Goal: Information Seeking & Learning: Learn about a topic

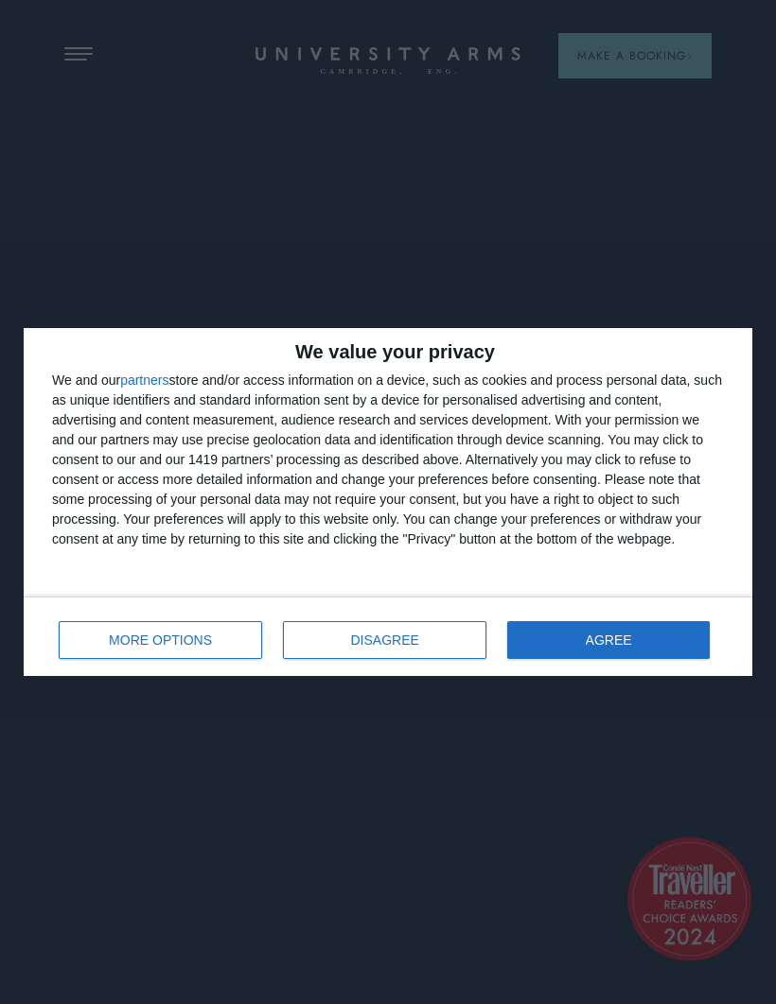
click at [619, 638] on span "AGREE" at bounding box center [608, 640] width 46 height 13
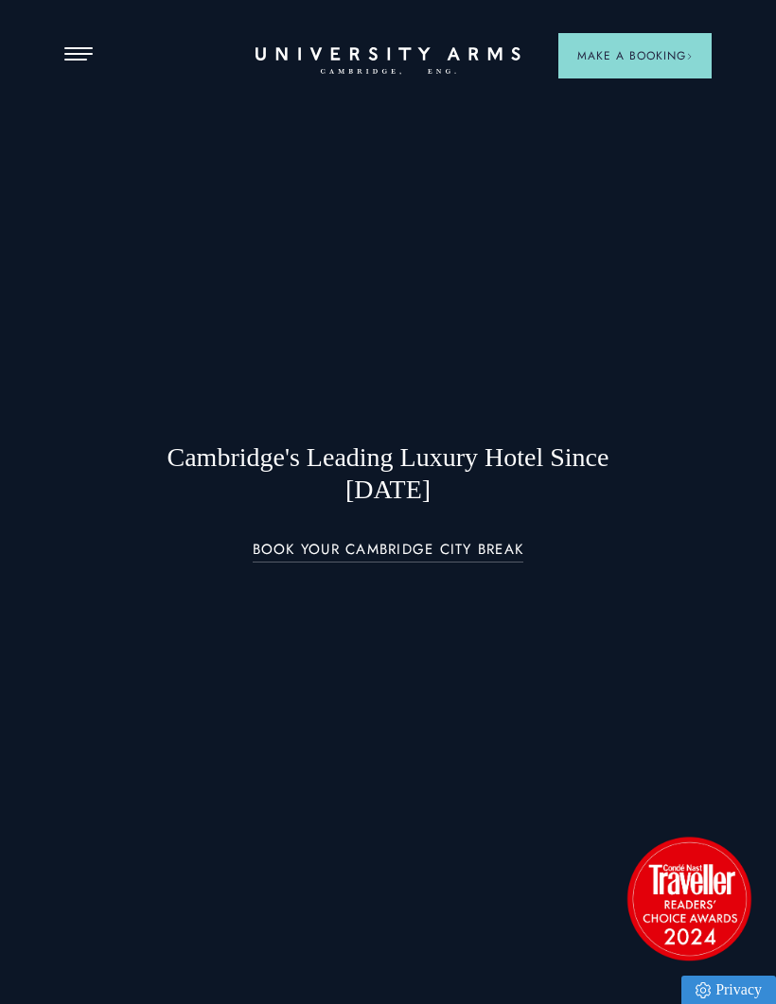
click at [81, 44] on header "Stay Suites Superior Rooms Classic Rooms Cosy Rooms Dine Restaurant Bar Afterno…" at bounding box center [388, 23] width 776 height 47
click at [70, 96] on div at bounding box center [388, 502] width 776 height 1004
click at [81, 60] on span "Open Menu" at bounding box center [83, 60] width 9 height 2
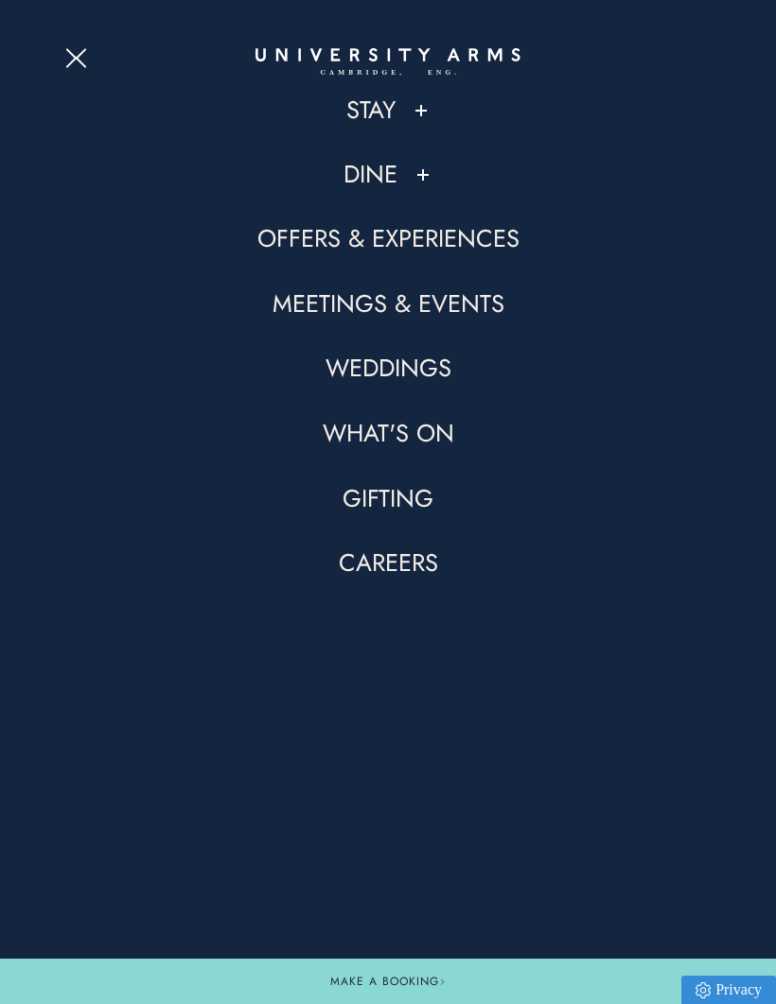
click at [366, 160] on link "Dine" at bounding box center [370, 175] width 54 height 32
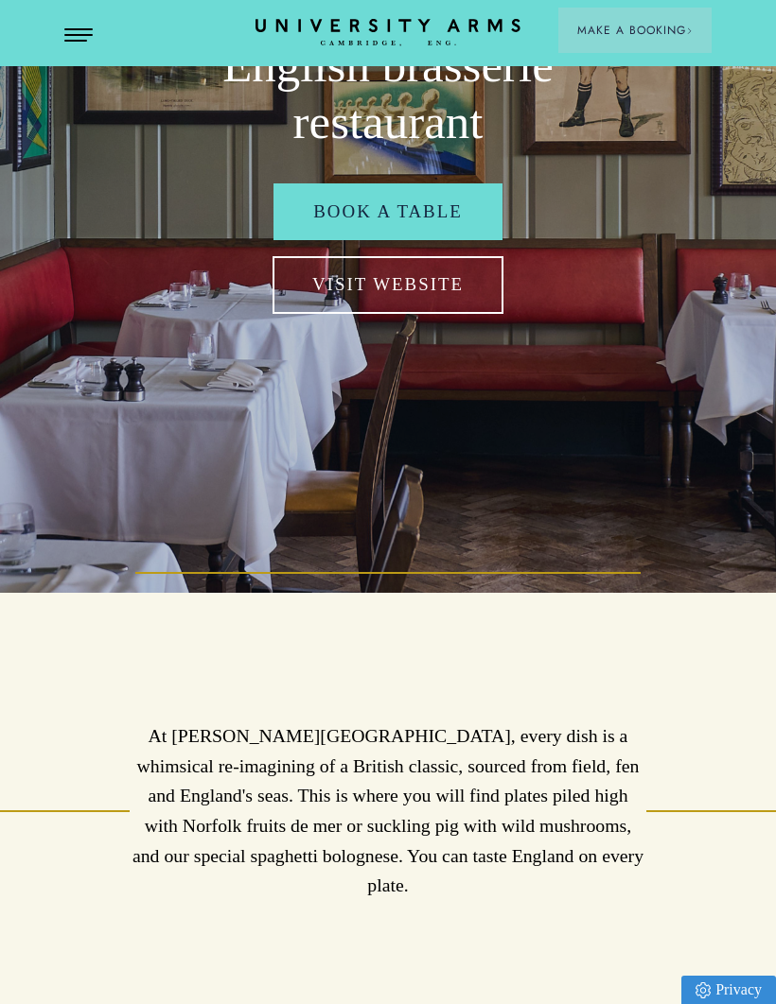
scroll to position [446, 0]
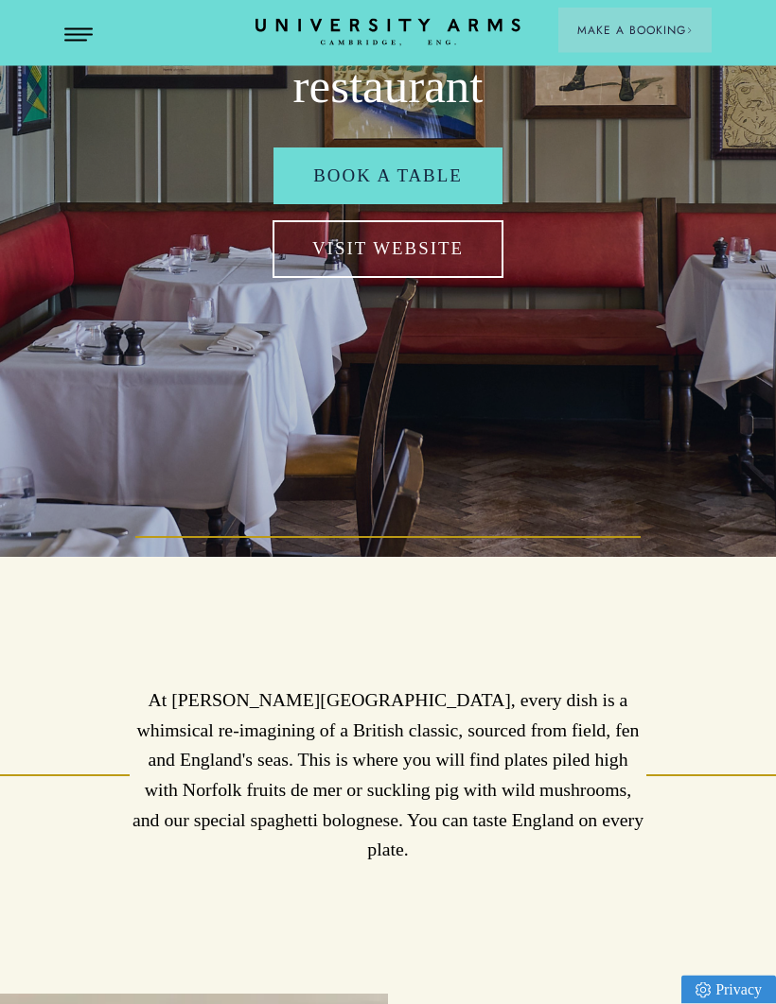
click at [463, 278] on link "Visit Website" at bounding box center [387, 249] width 231 height 57
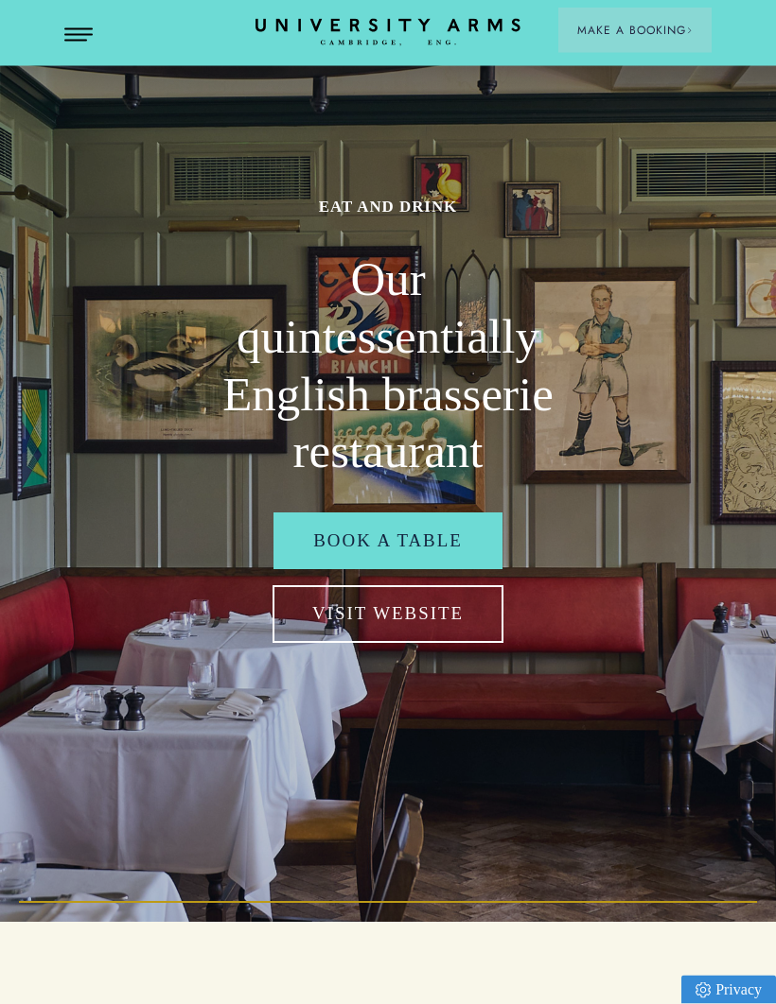
scroll to position [0, 0]
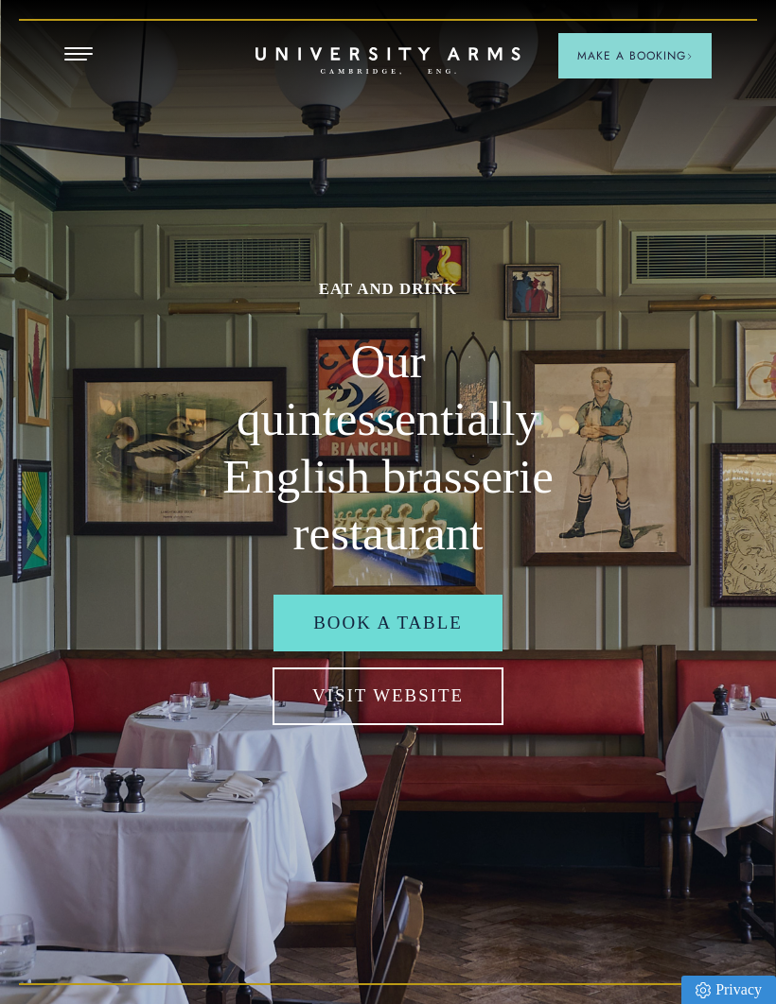
click at [69, 49] on button "Open Menu" at bounding box center [78, 54] width 28 height 15
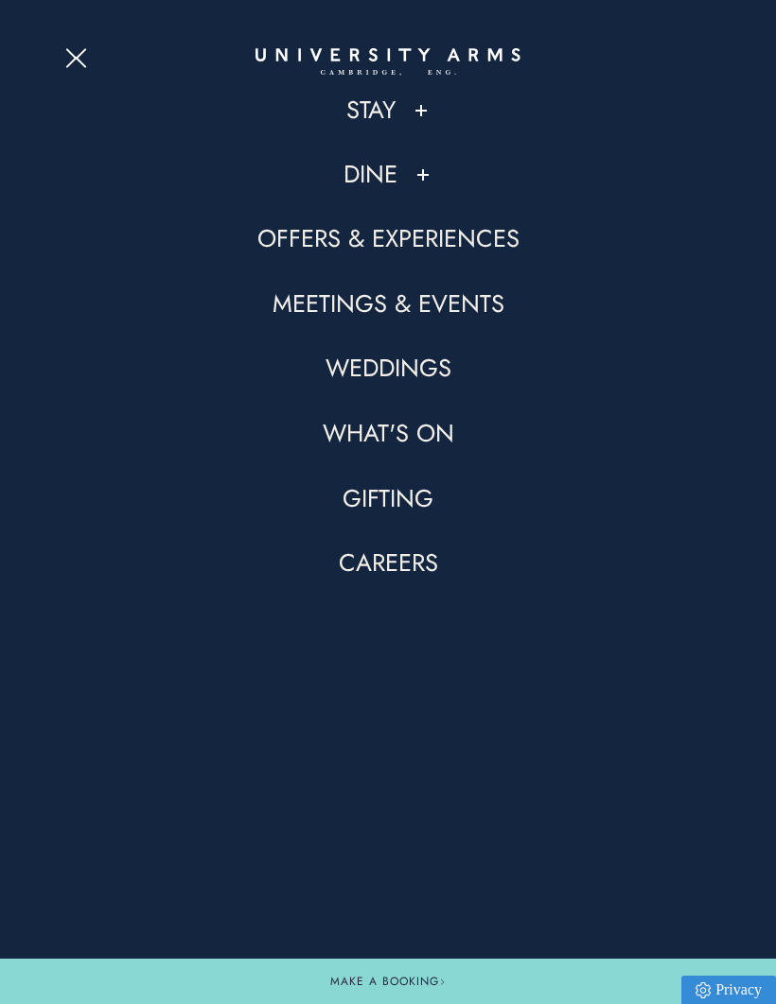
click at [435, 434] on link "What's On" at bounding box center [388, 434] width 131 height 32
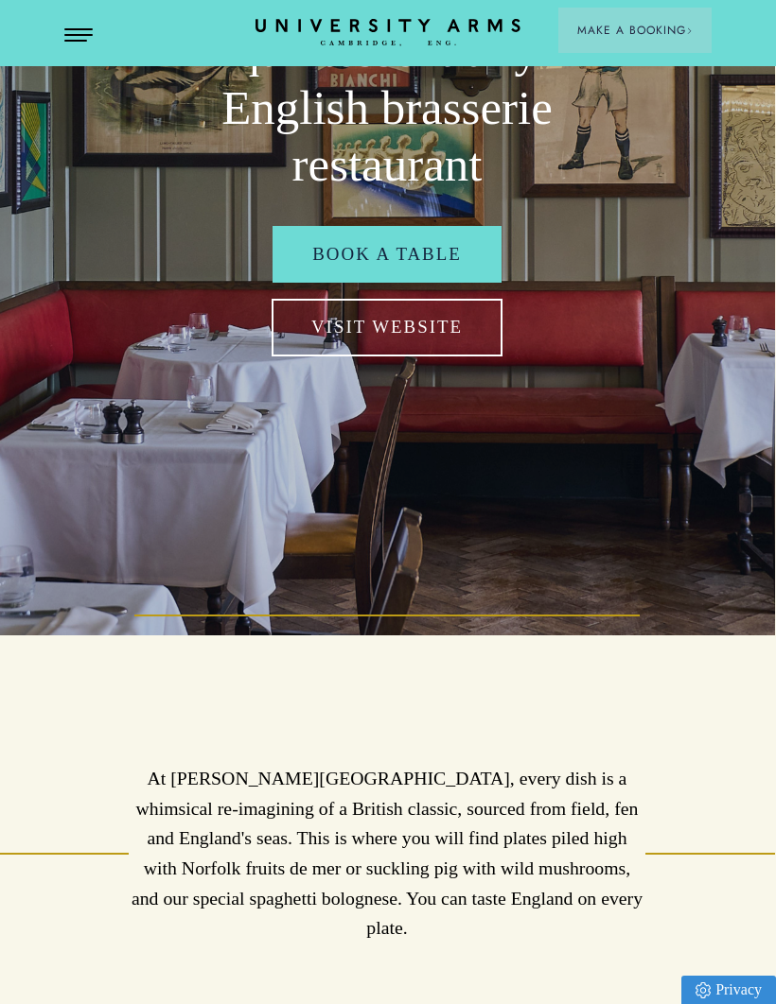
scroll to position [367, 1]
